Goal: Information Seeking & Learning: Learn about a topic

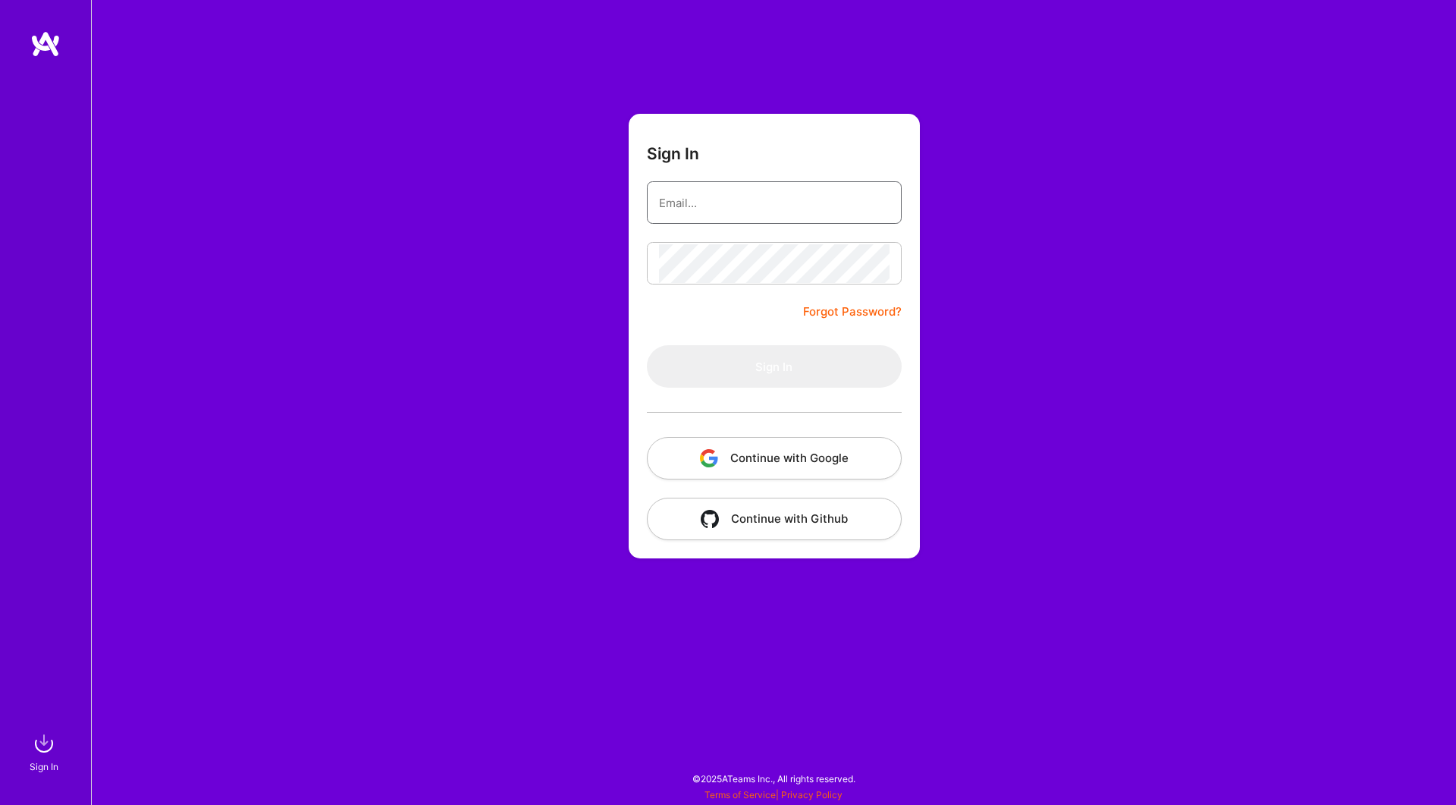
click at [735, 218] on input "email" at bounding box center [774, 203] width 231 height 39
type input "[EMAIL_ADDRESS][DOMAIN_NAME]"
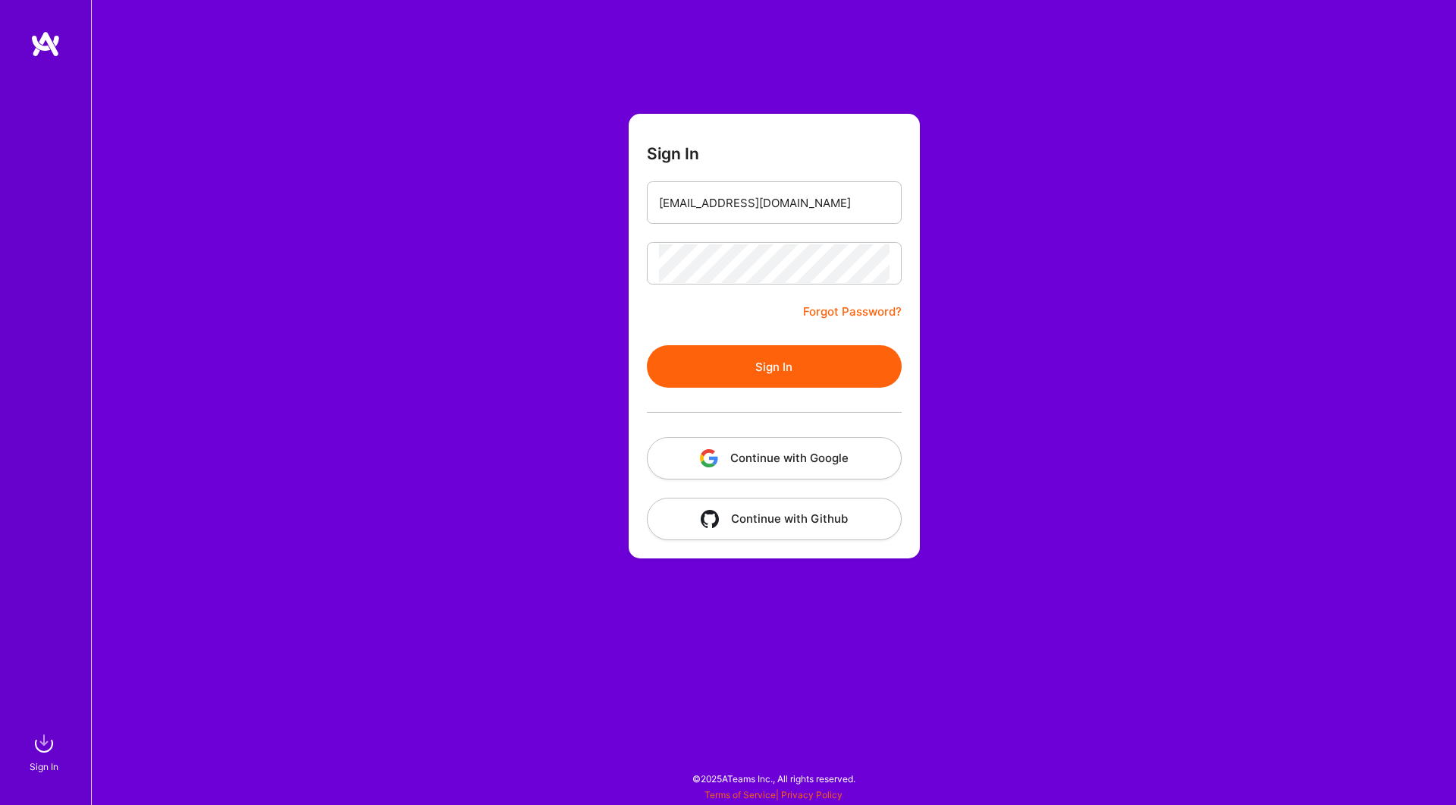
click at [727, 354] on button "Sign In" at bounding box center [774, 366] width 255 height 42
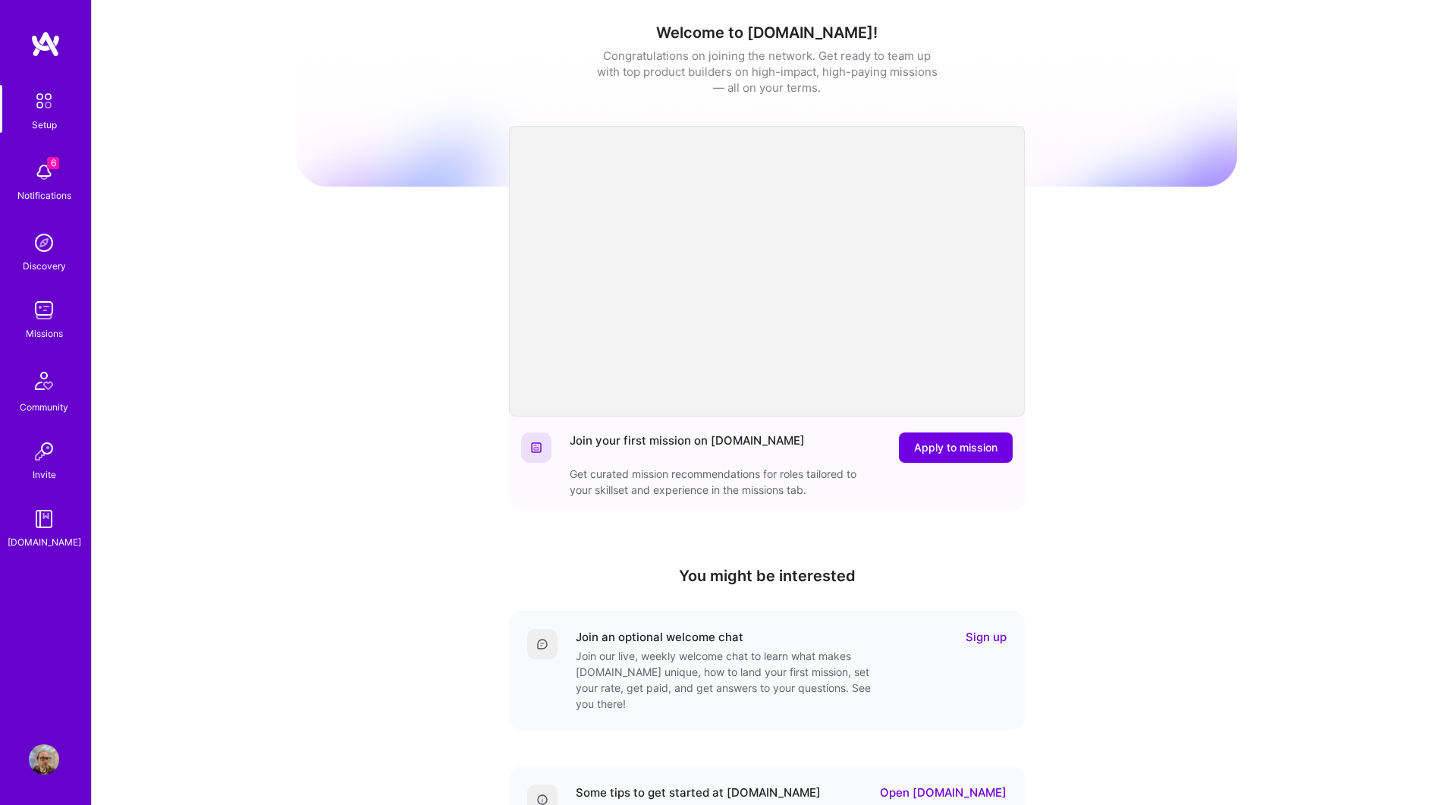
click at [55, 324] on img at bounding box center [44, 310] width 30 height 30
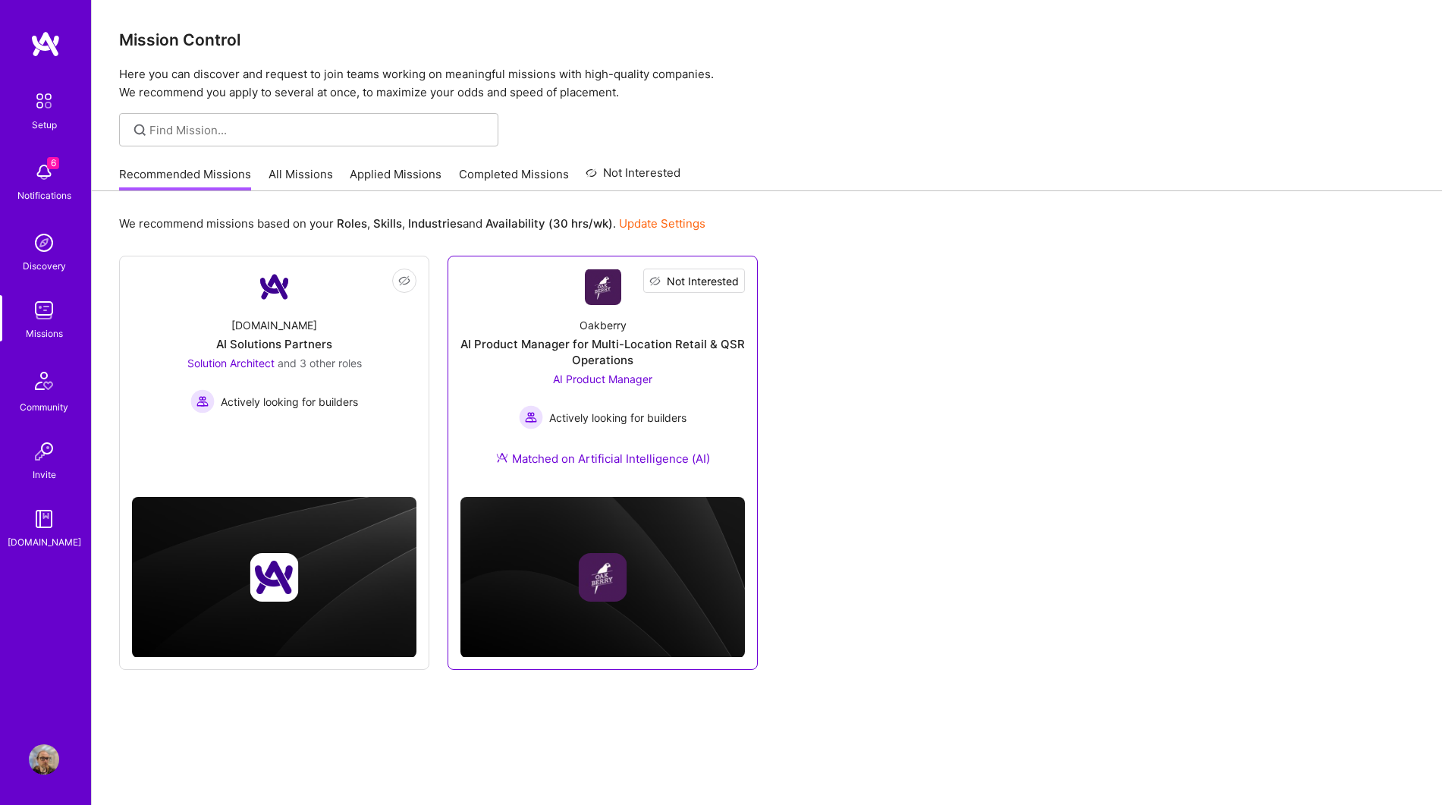
click at [713, 286] on span "Not Interested" at bounding box center [703, 281] width 72 height 16
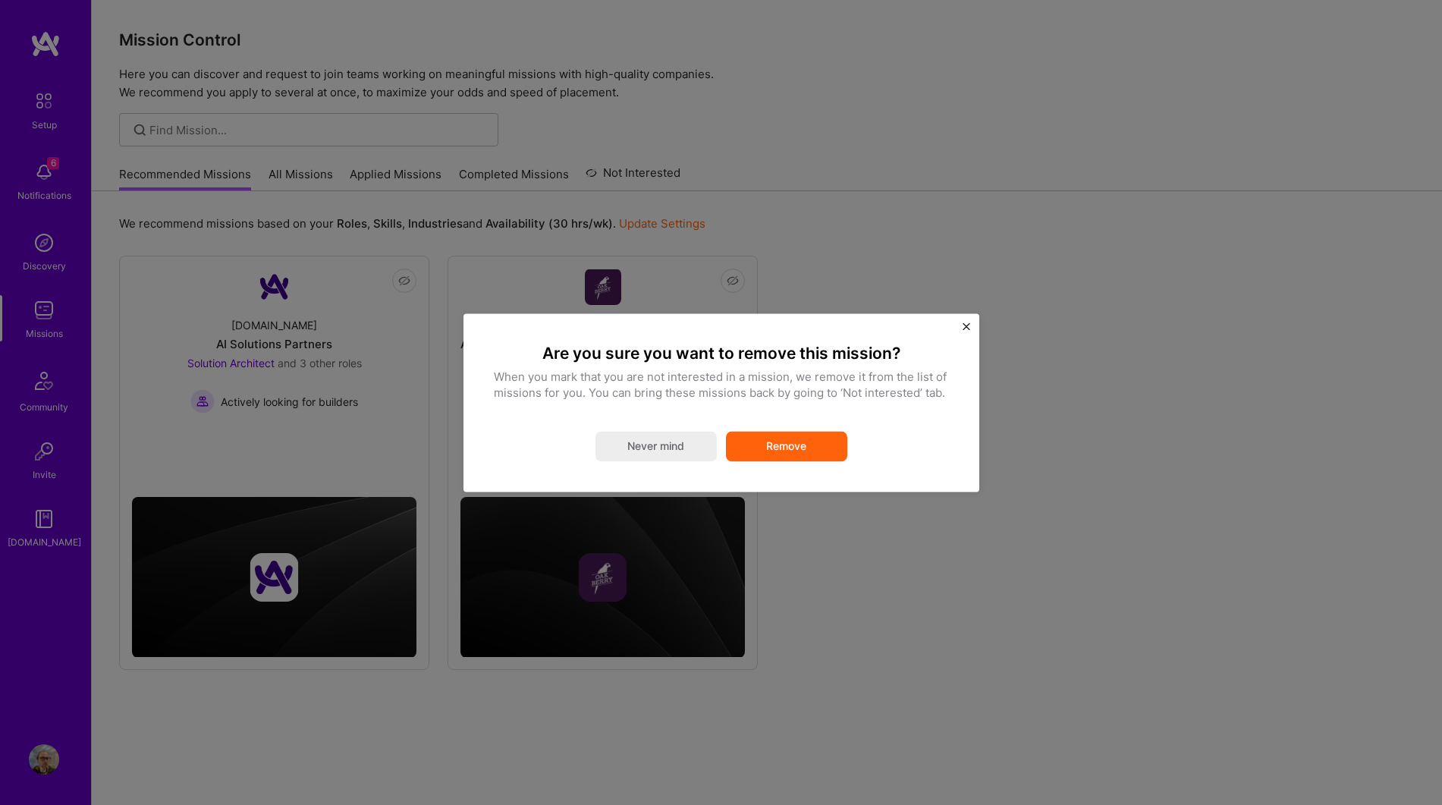
click at [799, 448] on button "Remove" at bounding box center [786, 446] width 121 height 30
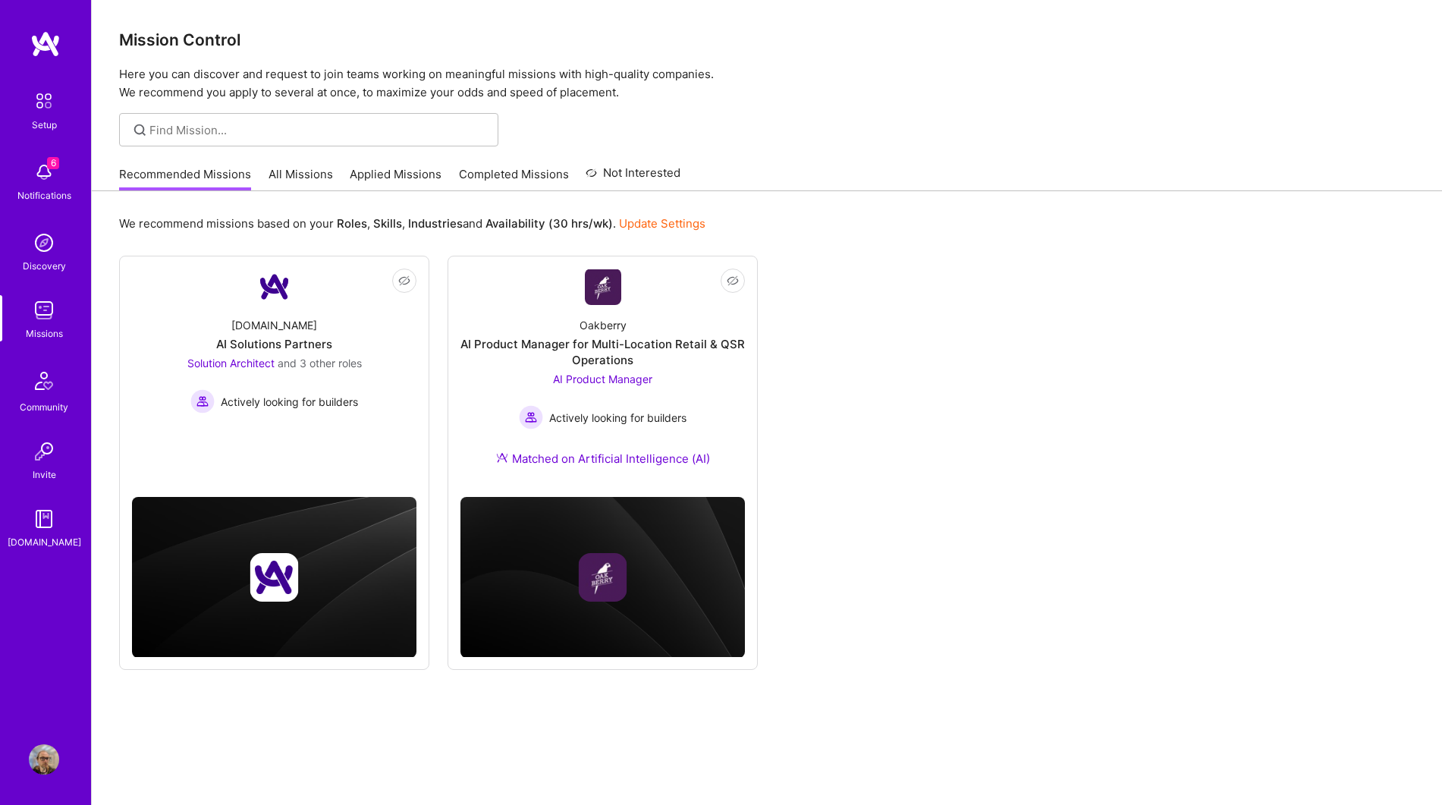
click at [399, 171] on link "Applied Missions" at bounding box center [396, 178] width 92 height 25
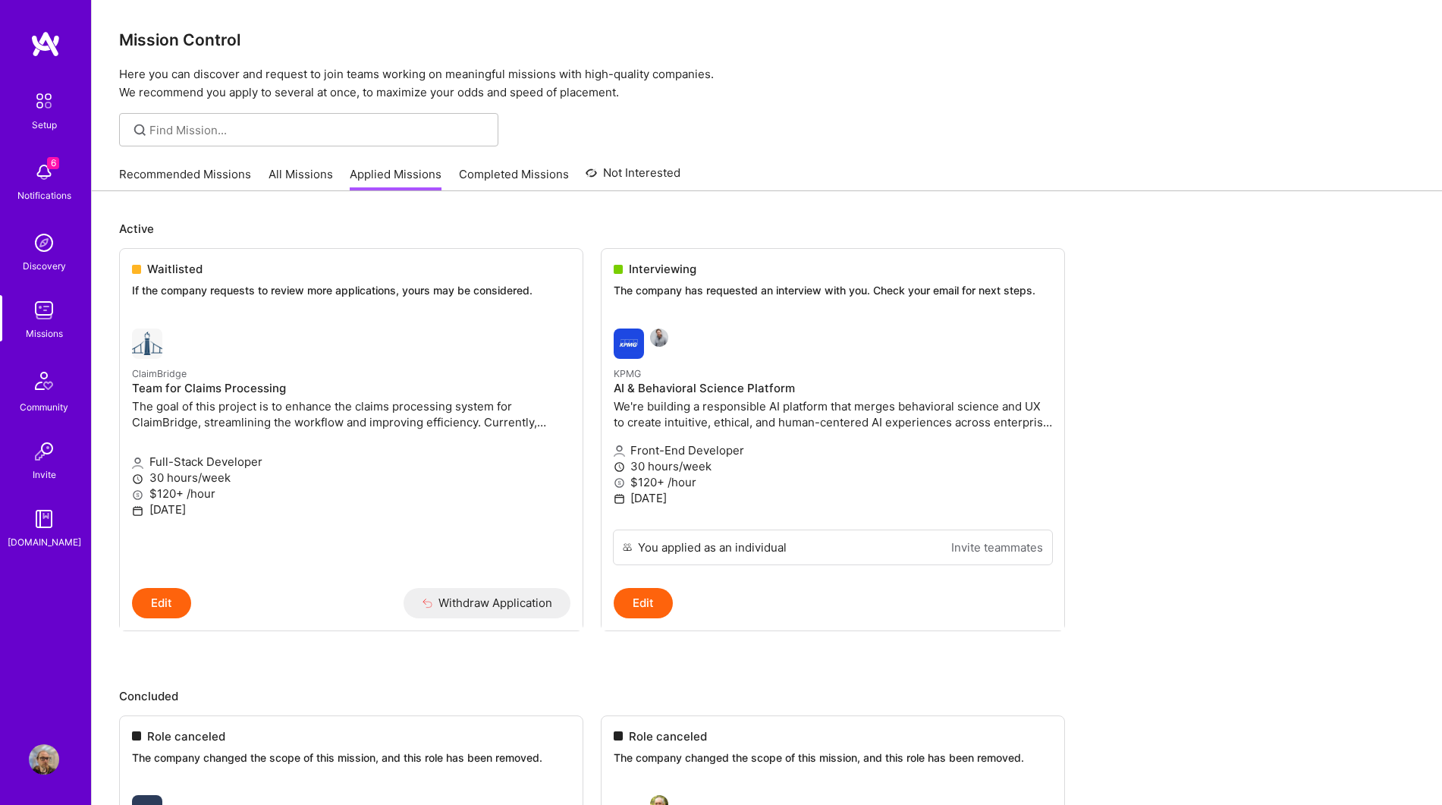
click at [30, 317] on img at bounding box center [44, 310] width 30 height 30
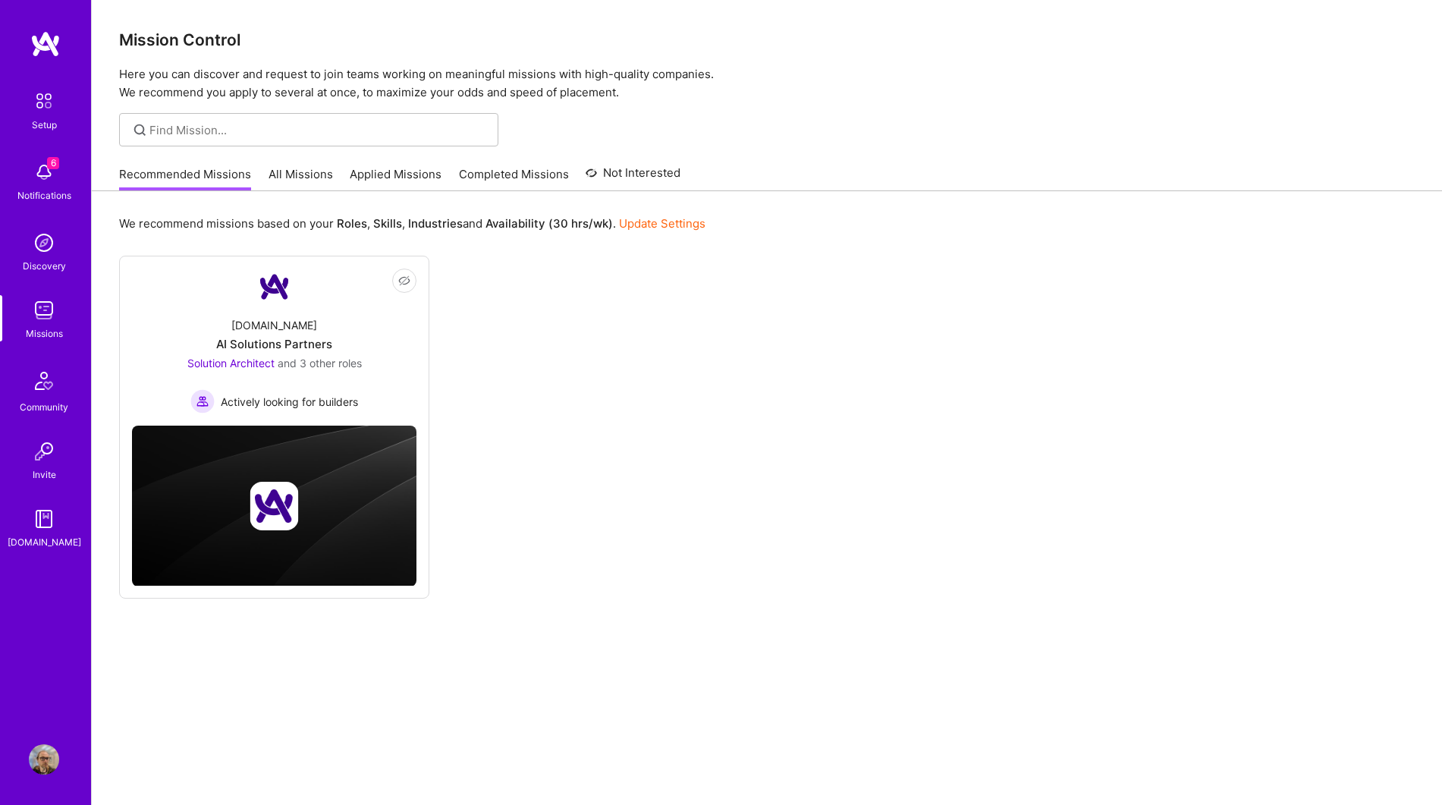
click at [410, 176] on link "Applied Missions" at bounding box center [396, 178] width 92 height 25
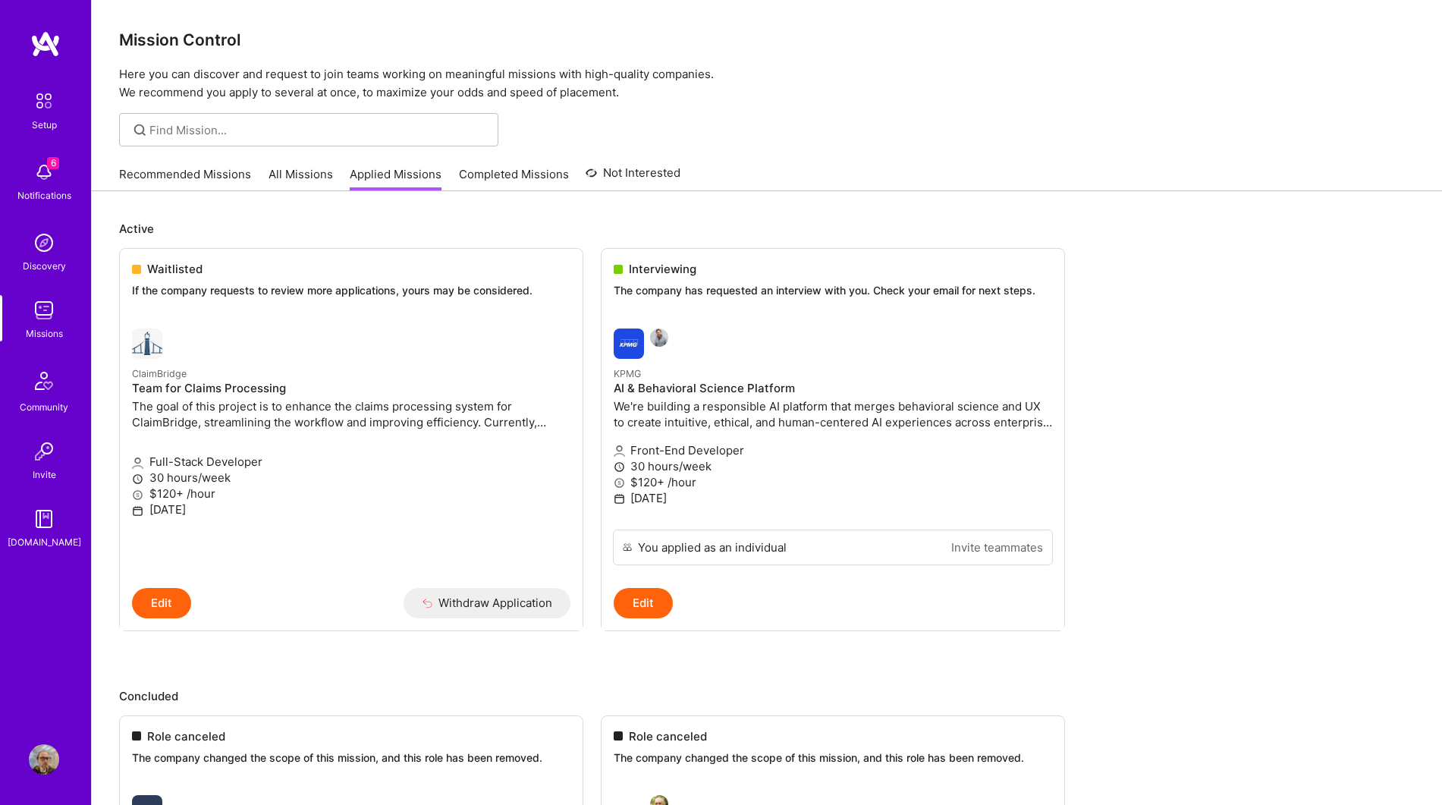
click at [283, 172] on link "All Missions" at bounding box center [301, 178] width 64 height 25
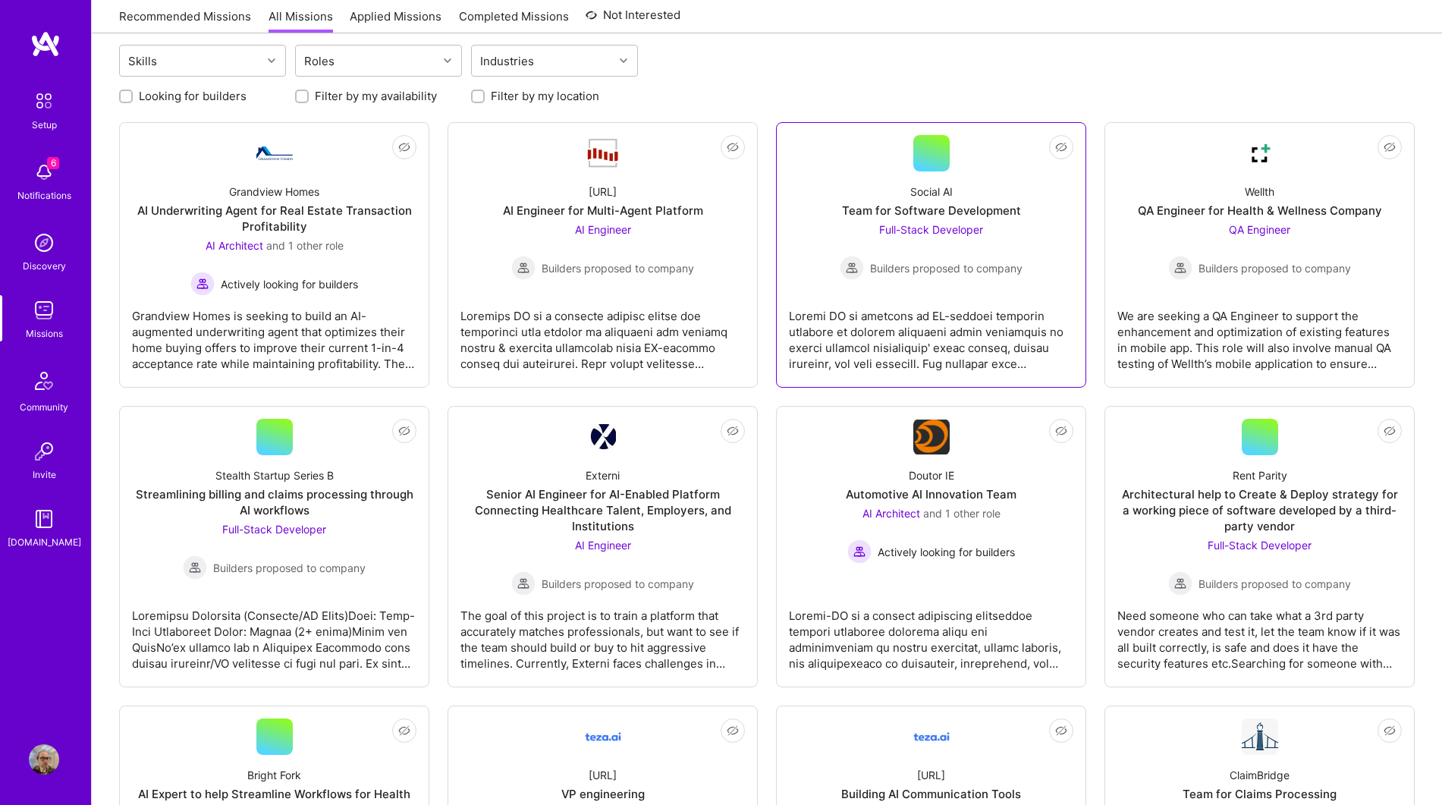
scroll to position [162, 0]
click at [1010, 213] on div "Team for Software Development" at bounding box center [931, 213] width 179 height 16
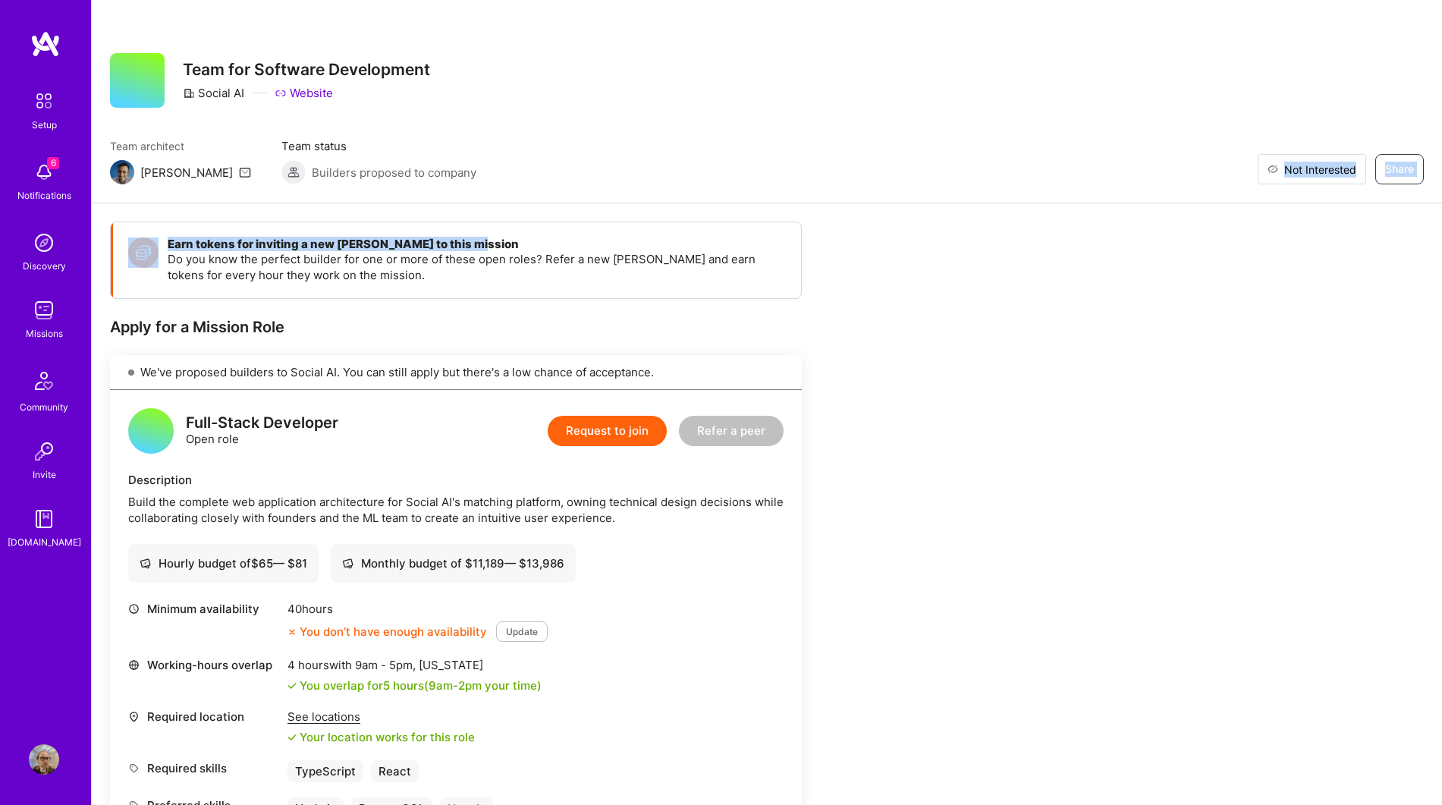
drag, startPoint x: 1384, startPoint y: 220, endPoint x: 1356, endPoint y: 172, distance: 55.4
click at [1356, 172] on div "Restore Not Interested Share Team for Software Development Social AI Website Te…" at bounding box center [766, 654] width 1351 height 1308
click at [1235, 338] on div "Earn tokens for inviting a new [PERSON_NAME] to this mission Do you know the pe…" at bounding box center [767, 755] width 1350 height 1104
click at [1354, 171] on span "Not Interested" at bounding box center [1320, 170] width 72 height 16
click at [1191, 376] on div "Earn tokens for inviting a new [PERSON_NAME] to this mission Do you know the pe…" at bounding box center [767, 755] width 1350 height 1104
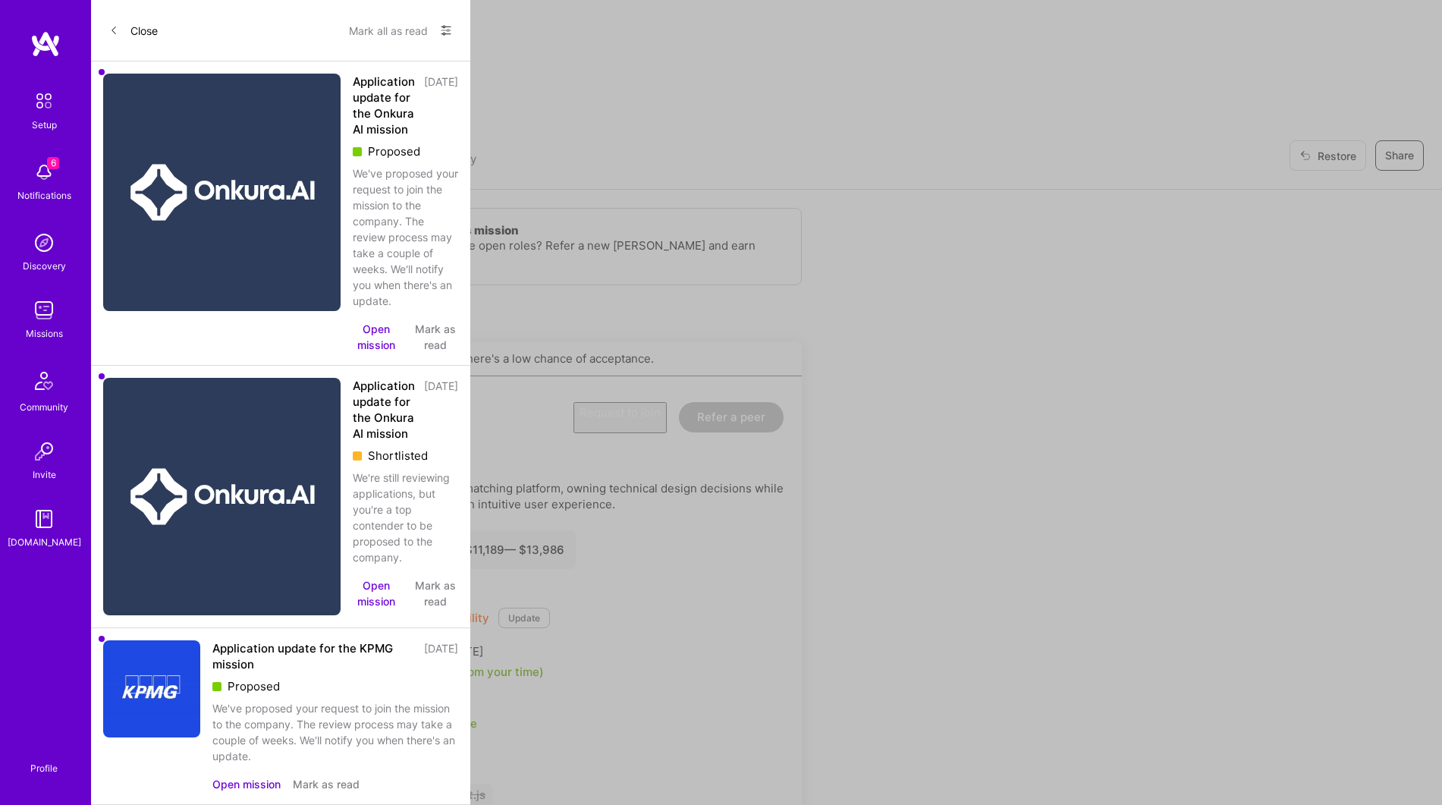
scroll to position [162, 0]
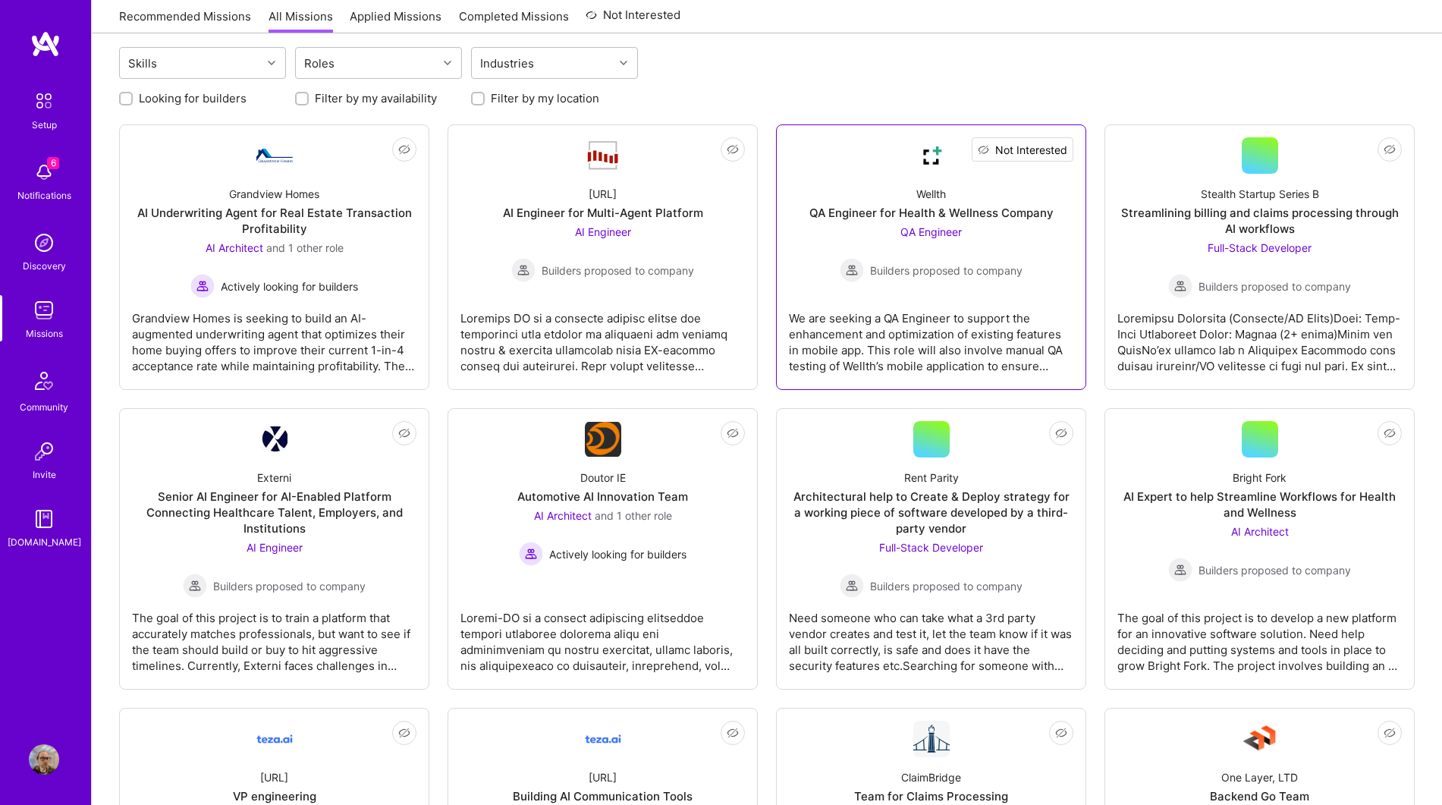
click at [1066, 149] on span "Not Interested" at bounding box center [1031, 150] width 72 height 16
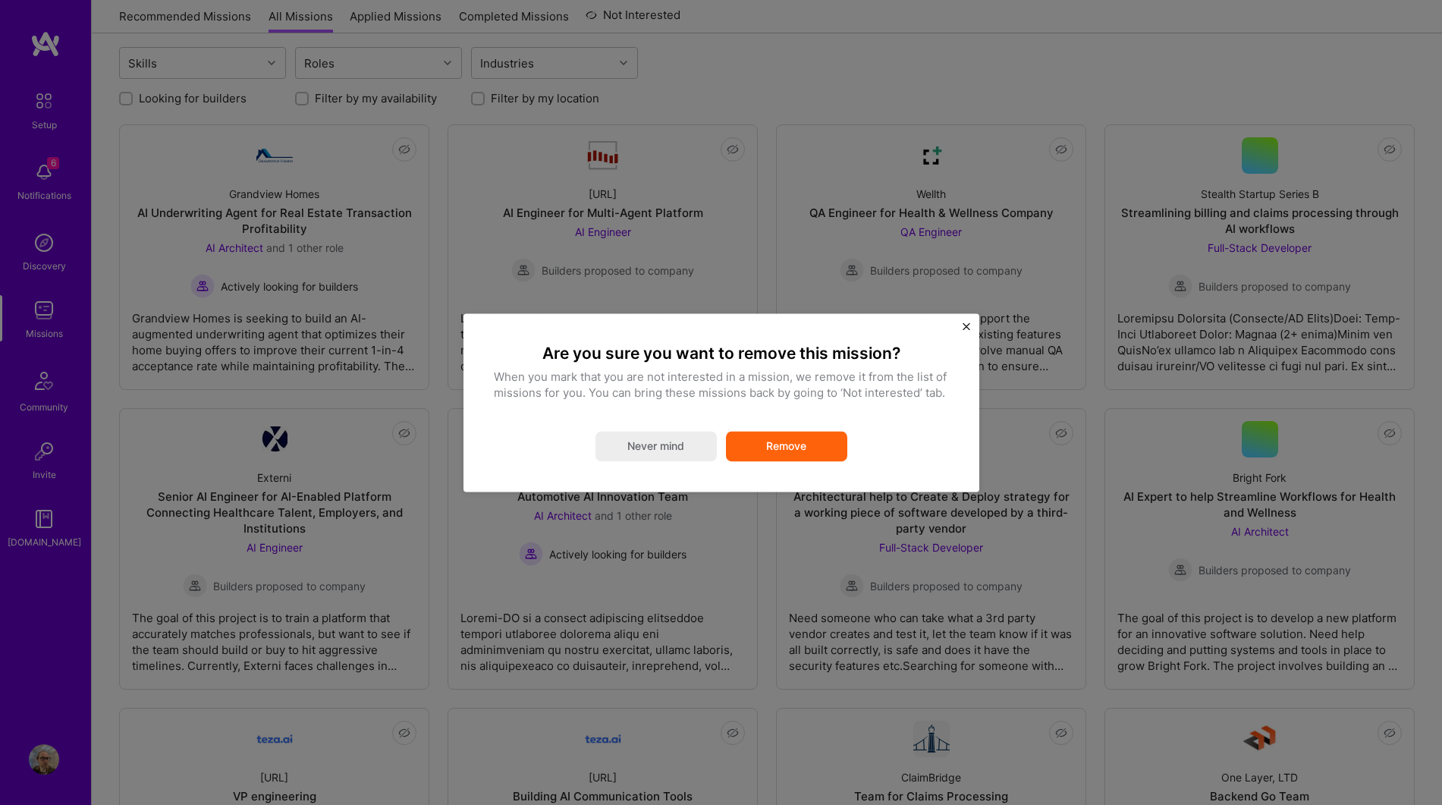
click at [785, 433] on button "Remove" at bounding box center [786, 446] width 121 height 30
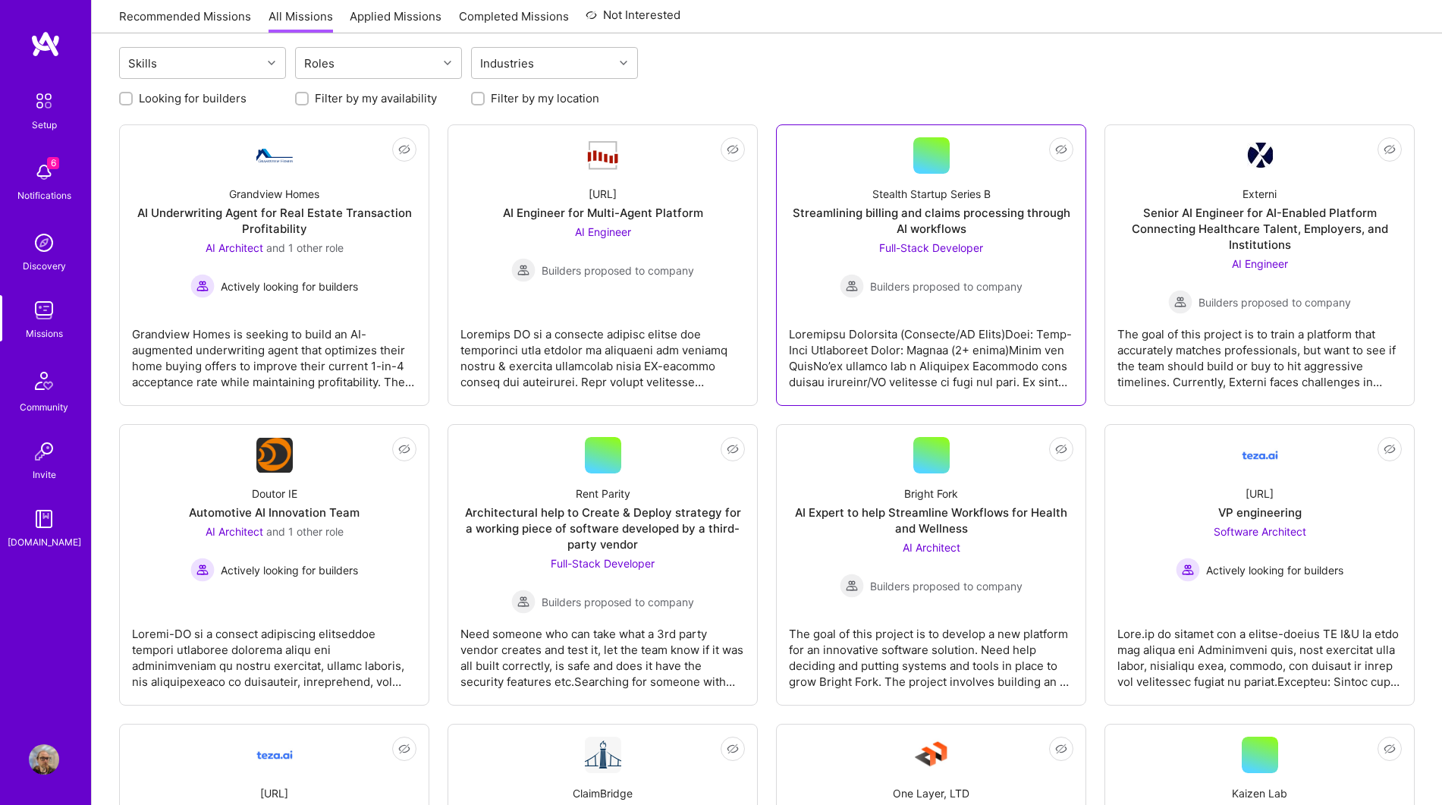
click at [1029, 221] on div "Streamlining billing and claims processing through AI workflows" at bounding box center [931, 221] width 284 height 32
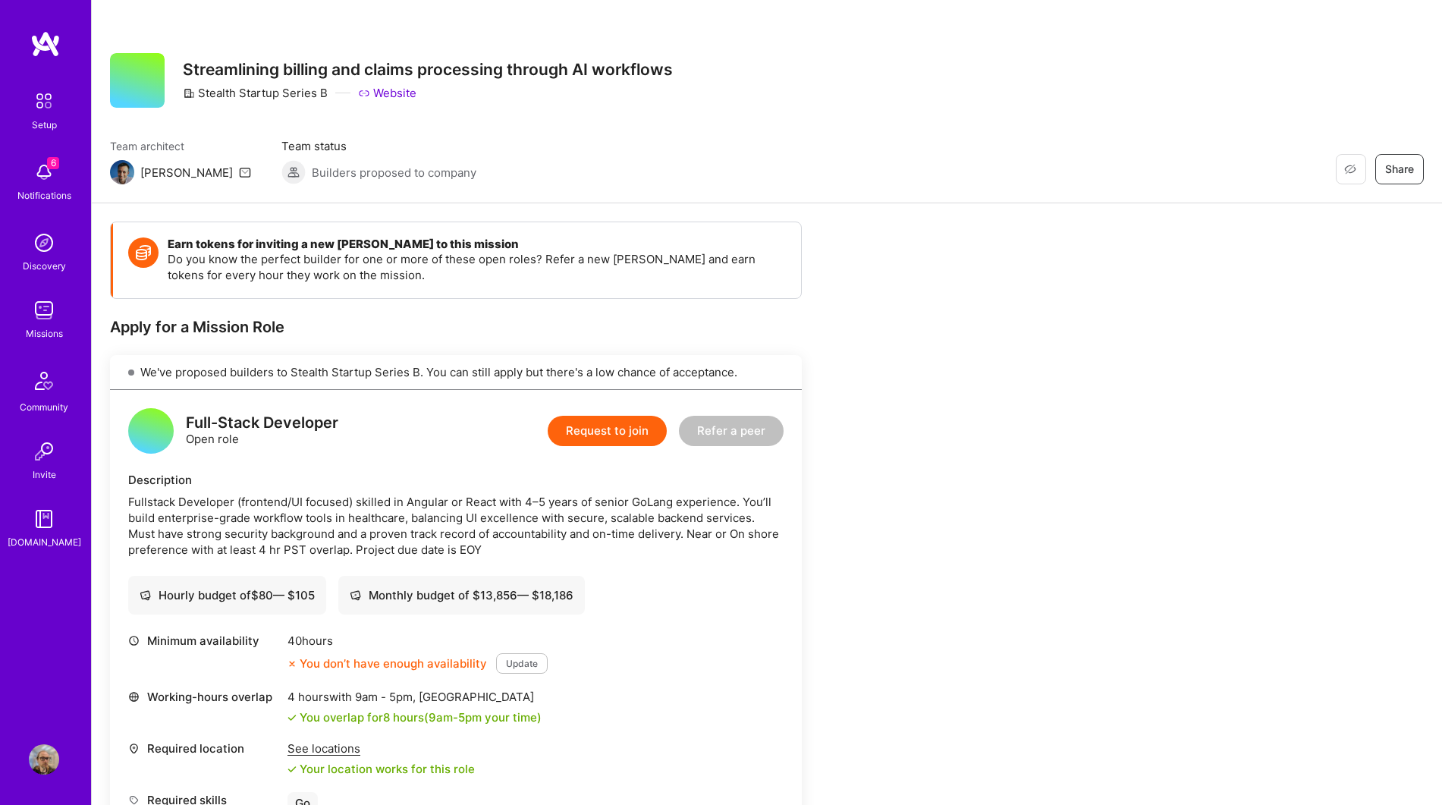
click at [39, 326] on div "Missions" at bounding box center [44, 333] width 37 height 16
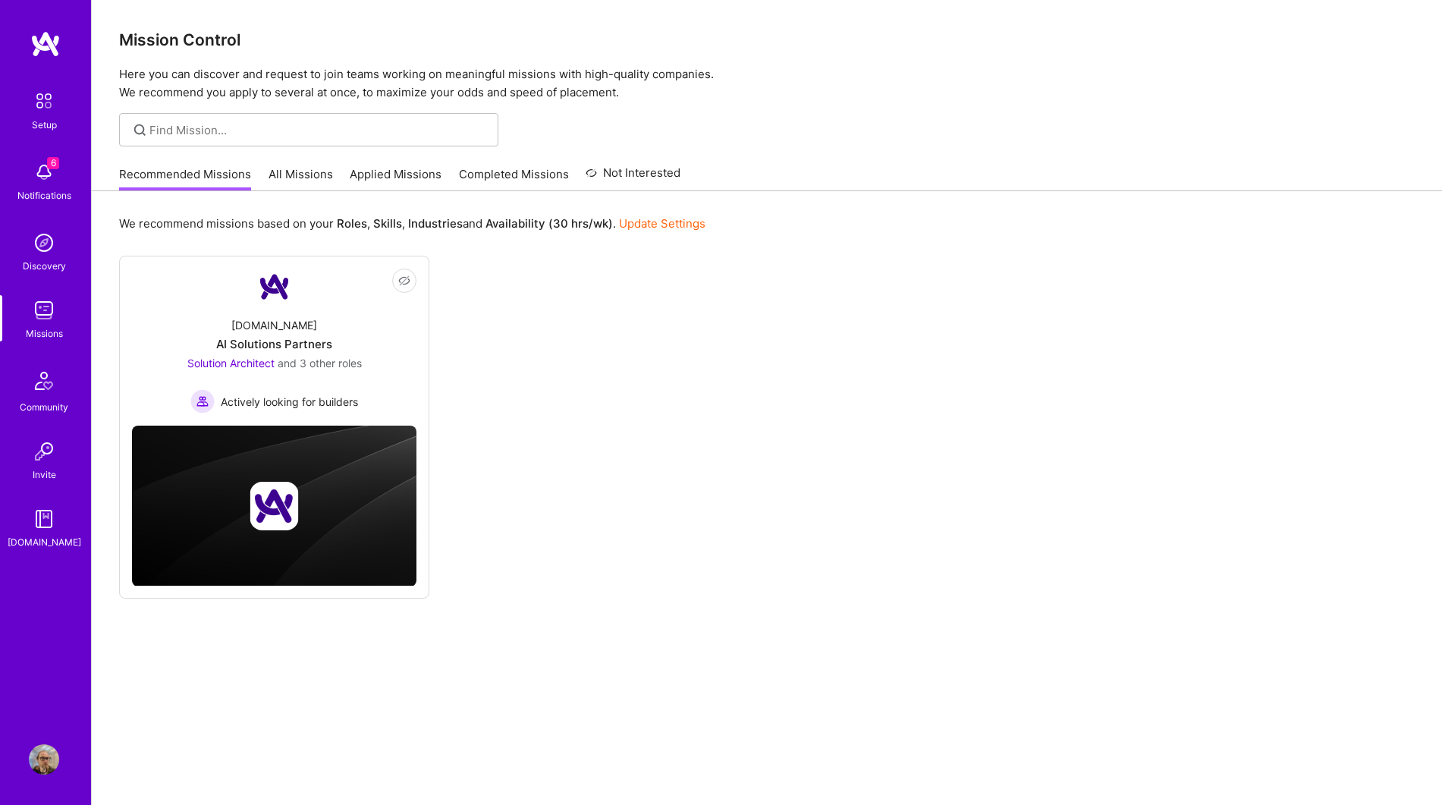
click at [308, 171] on link "All Missions" at bounding box center [301, 178] width 64 height 25
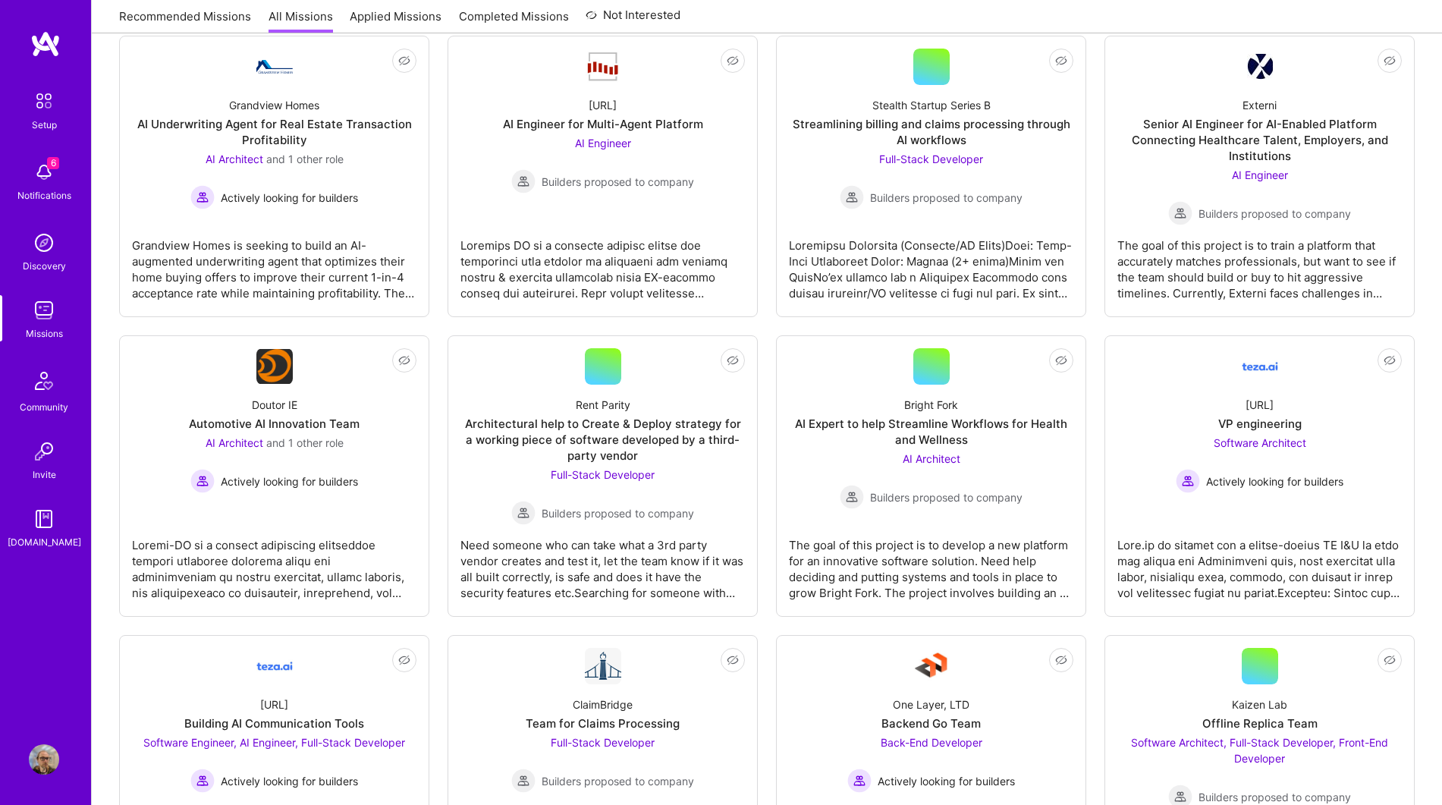
scroll to position [270, 0]
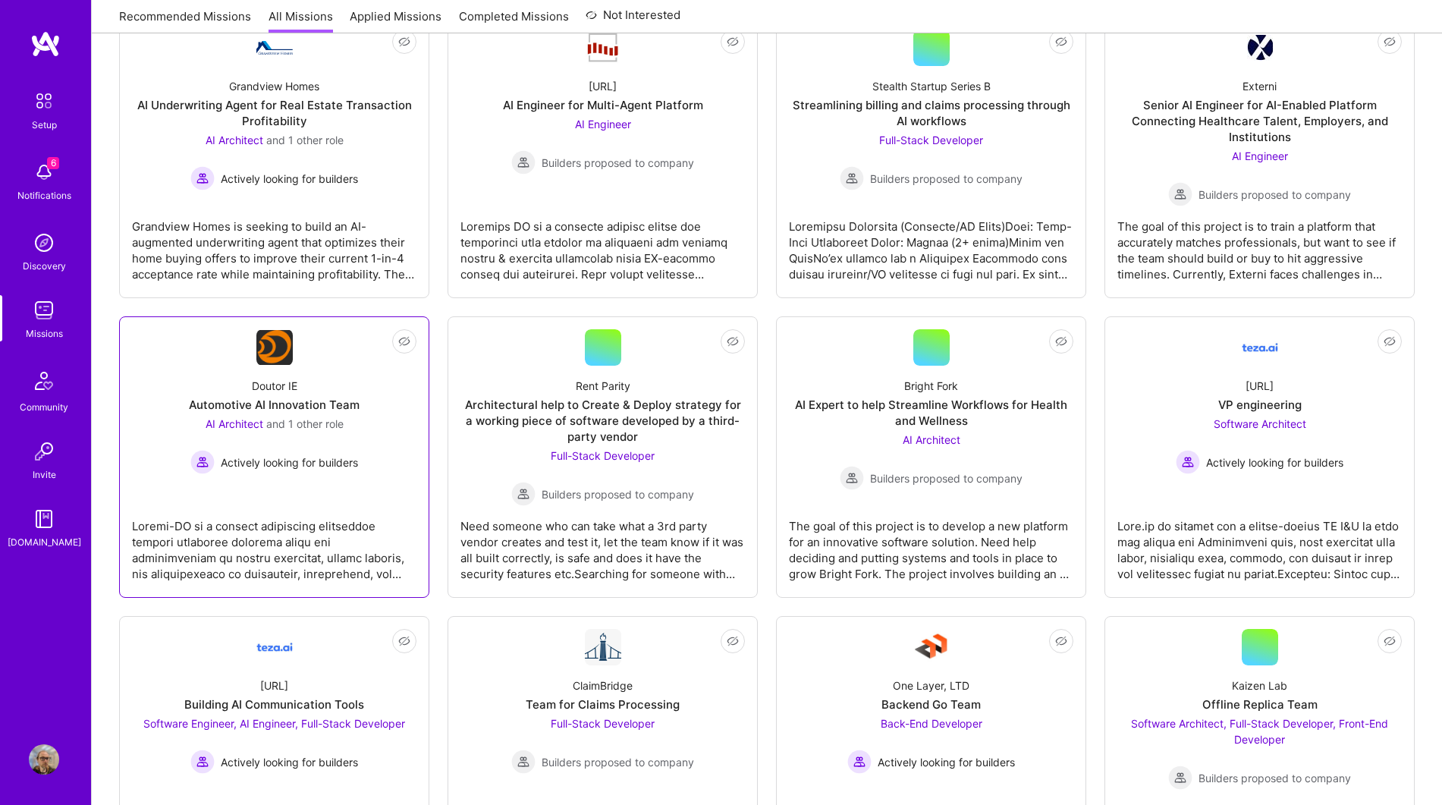
click at [378, 506] on div at bounding box center [274, 544] width 284 height 76
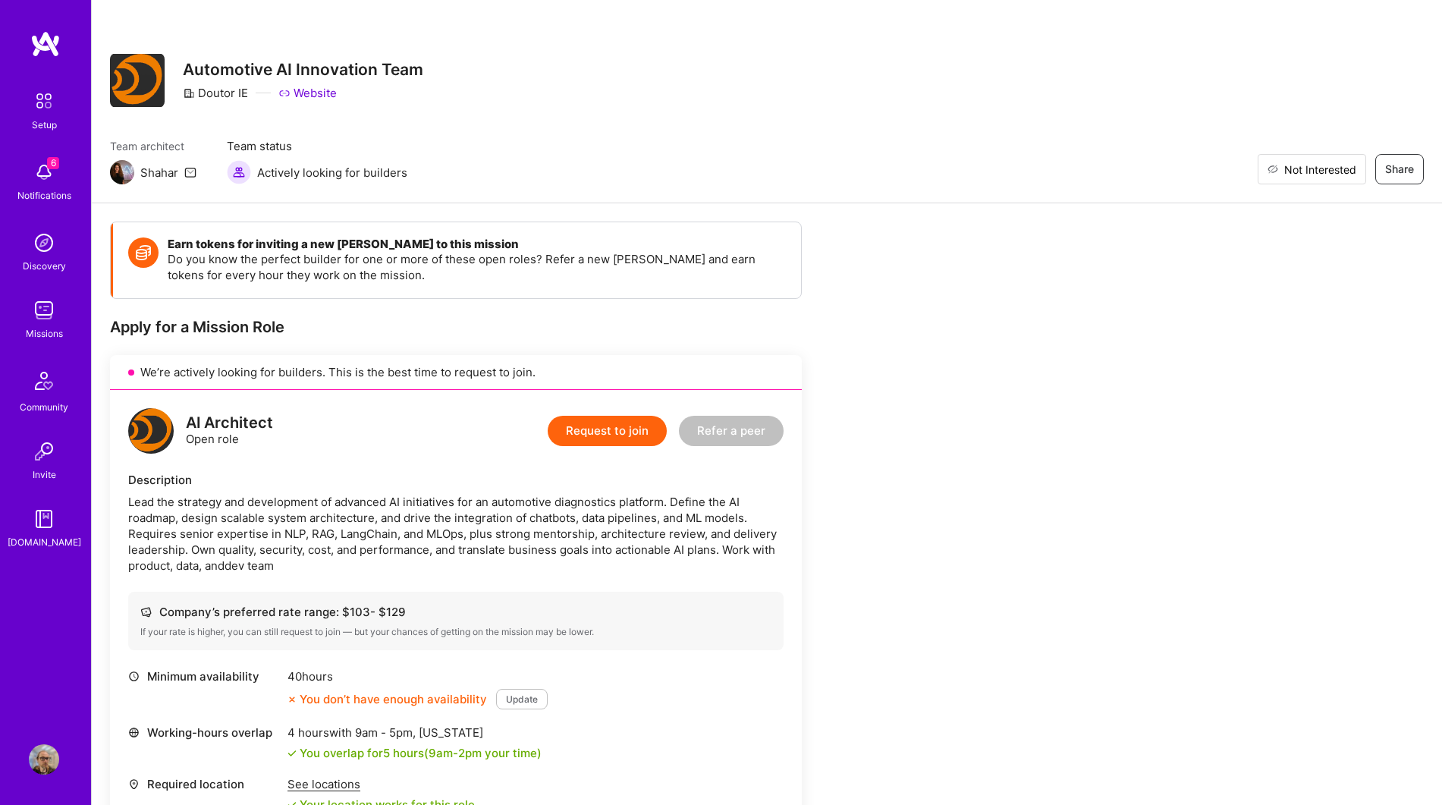
click at [1343, 171] on span "Not Interested" at bounding box center [1320, 170] width 72 height 16
click at [48, 315] on img at bounding box center [44, 310] width 30 height 30
